Goal: Information Seeking & Learning: Find specific fact

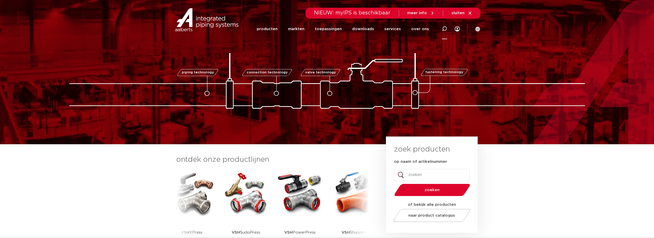
click at [445, 31] on icon at bounding box center [444, 28] width 5 height 5
paste input "6302372"
type input "6302372"
click button "Zoeken" at bounding box center [0, 0] width 0 height 0
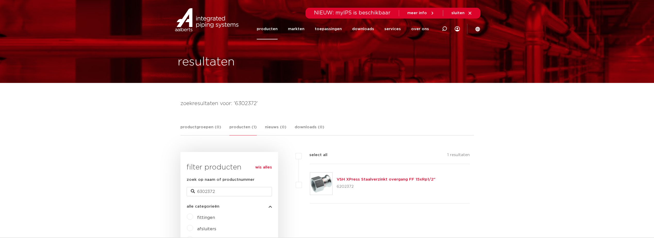
click at [383, 180] on link "VSH XPress Staalverzinkt overgang FF 15xRp1/2"" at bounding box center [386, 180] width 99 height 4
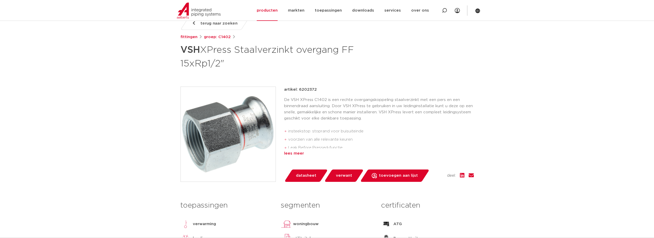
scroll to position [77, 0]
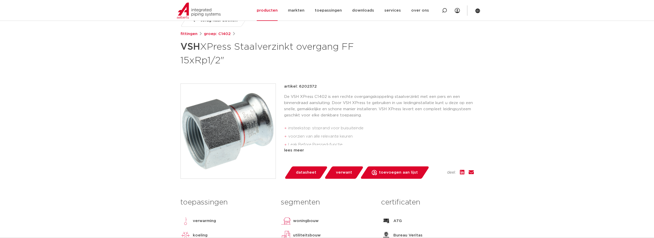
drag, startPoint x: 317, startPoint y: 87, endPoint x: 299, endPoint y: 87, distance: 17.8
click at [299, 87] on div "artikel: 6202372" at bounding box center [379, 87] width 190 height 6
copy p "6202372"
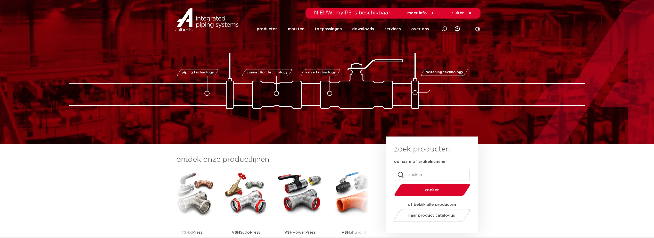
click at [441, 27] on div at bounding box center [444, 28] width 21 height 21
paste input "6241984"
type input "6241984"
click button "Zoeken" at bounding box center [0, 0] width 0 height 0
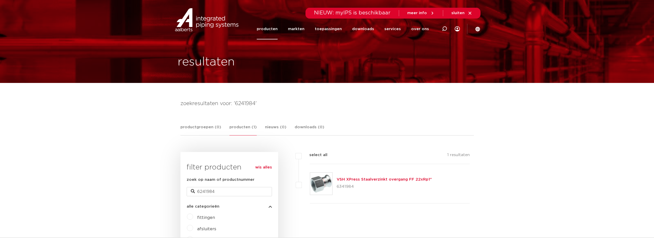
click at [378, 178] on link "VSH XPress Staalverzinkt overgang FF 22xRp1"" at bounding box center [384, 180] width 95 height 4
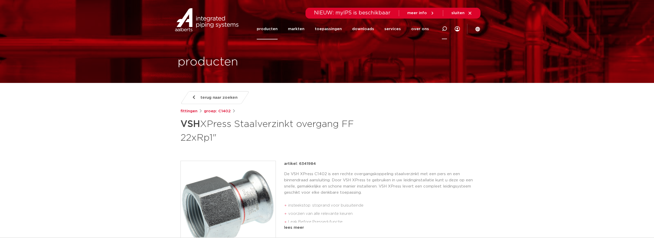
click at [442, 30] on icon at bounding box center [444, 28] width 5 height 5
click at [392, 30] on input "Zoeken" at bounding box center [367, 28] width 162 height 10
paste input "6341195"
type input "6341195"
click button "Zoeken" at bounding box center [0, 0] width 0 height 0
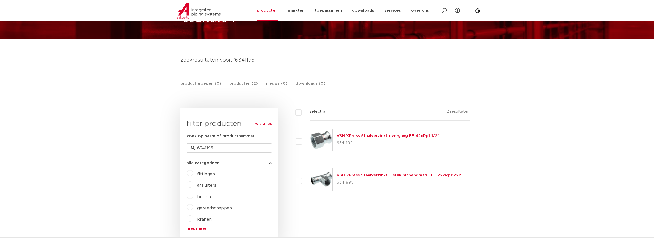
scroll to position [52, 0]
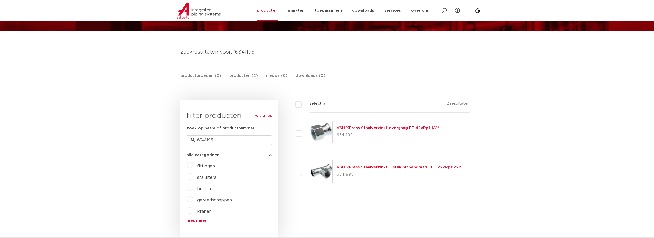
click at [357, 168] on link "VSH XPress Staalverzinkt T-stuk binnendraad FFF 22xRp1"x22" at bounding box center [399, 168] width 125 height 4
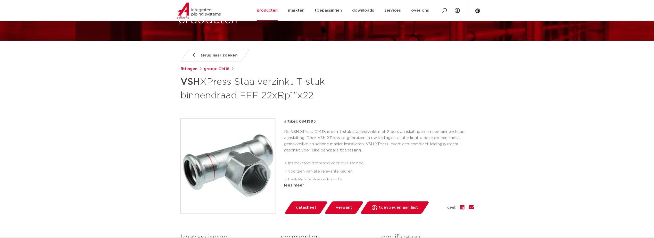
scroll to position [52, 0]
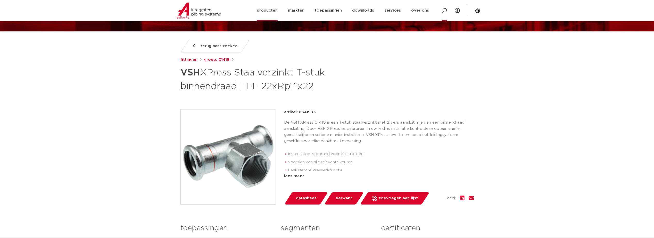
click at [444, 11] on icon at bounding box center [444, 10] width 5 height 5
click at [334, 12] on input "Zoeken" at bounding box center [368, 10] width 162 height 10
paste input "9200953"
type input "9200953"
click button "Zoeken" at bounding box center [0, 0] width 0 height 0
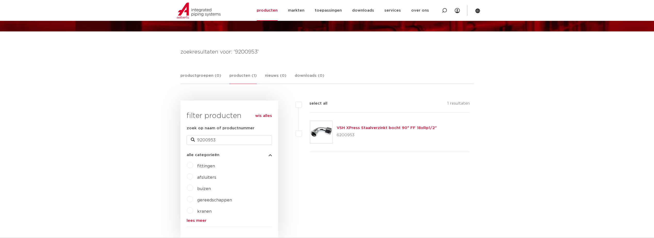
click at [352, 127] on link "VSH XPress Staalverzinkt bocht 90° FF 18xRp1/2"" at bounding box center [387, 128] width 100 height 4
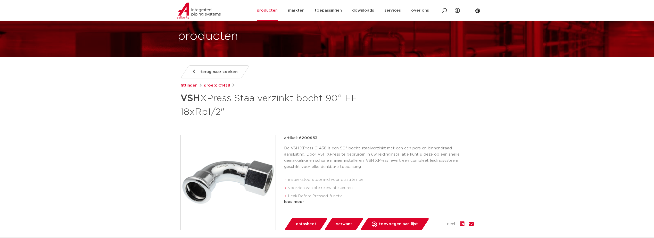
scroll to position [52, 0]
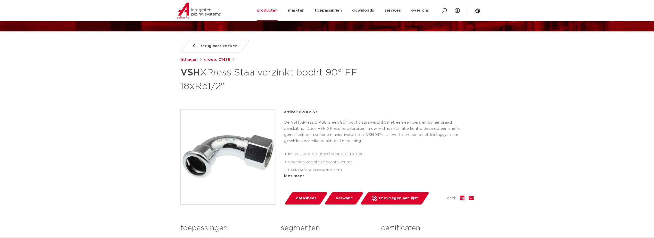
drag, startPoint x: 315, startPoint y: 112, endPoint x: 299, endPoint y: 113, distance: 16.8
click at [299, 113] on div "artikel: 6200953" at bounding box center [379, 112] width 190 height 6
copy p "6200953"
